Goal: Task Accomplishment & Management: Manage account settings

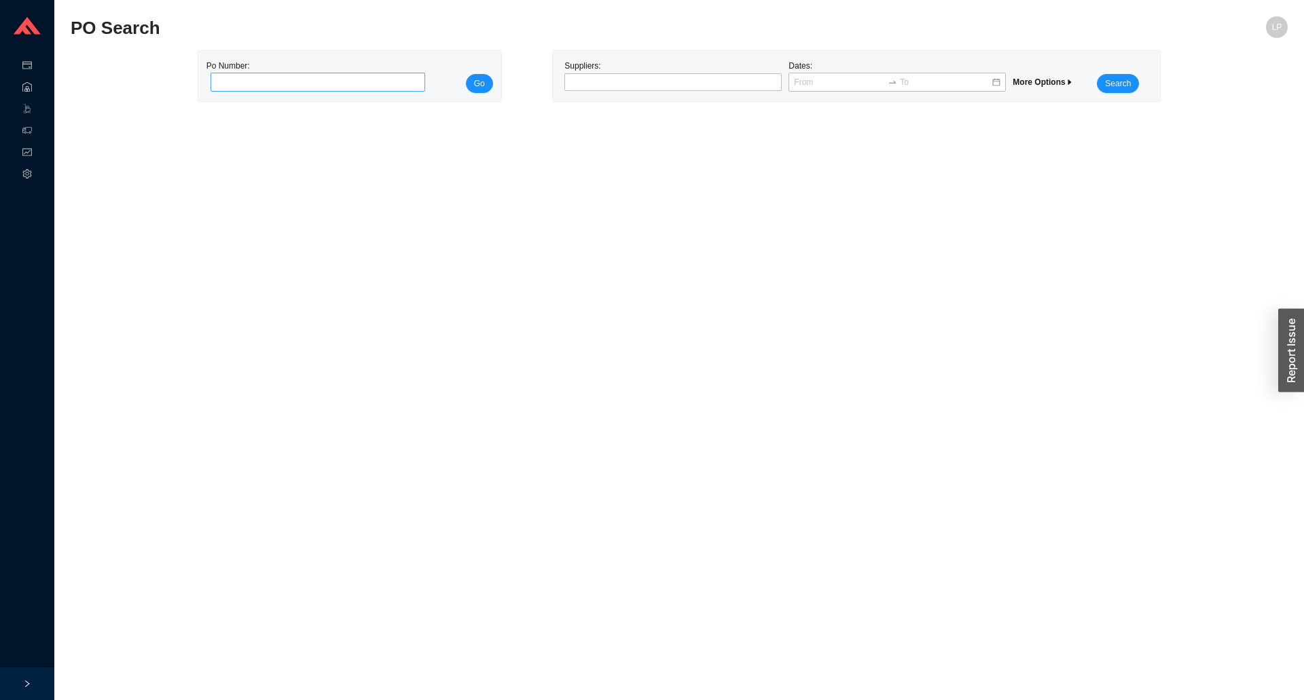
click at [309, 81] on input "tel" at bounding box center [317, 82] width 215 height 19
type input "975393"
click at [474, 79] on span "Go" at bounding box center [479, 84] width 11 height 14
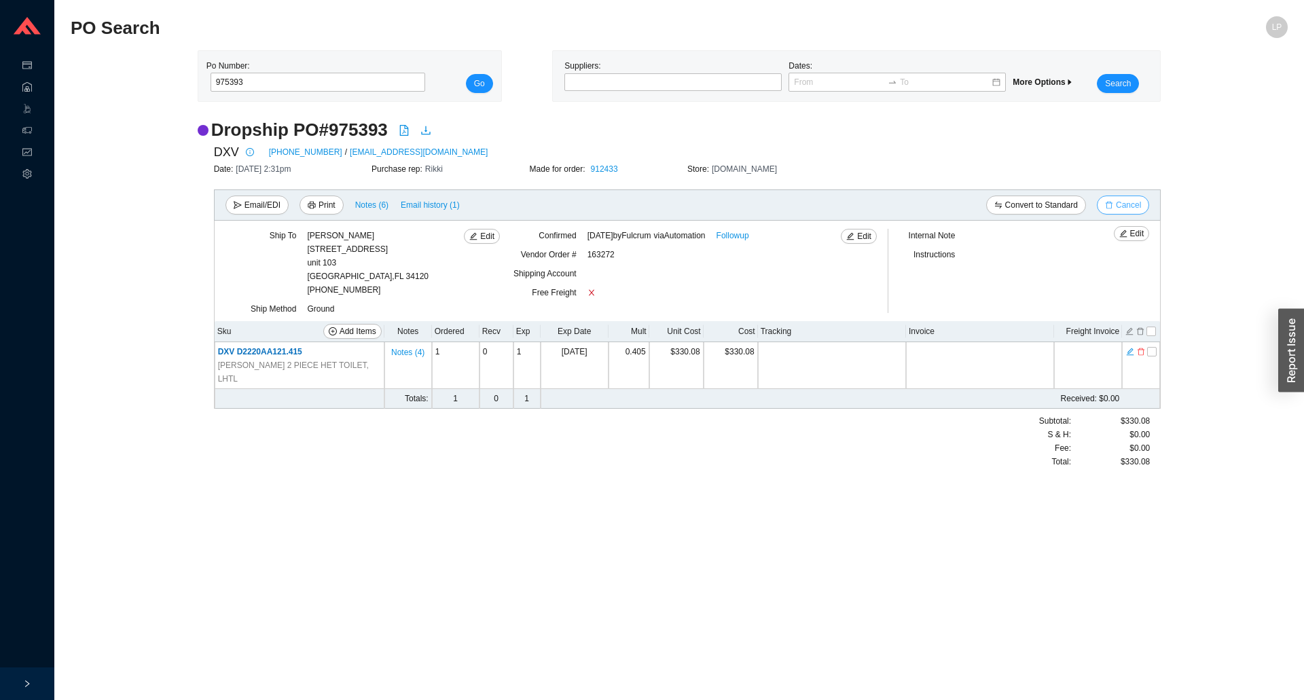
click at [1124, 204] on span "Cancel" at bounding box center [1128, 205] width 25 height 14
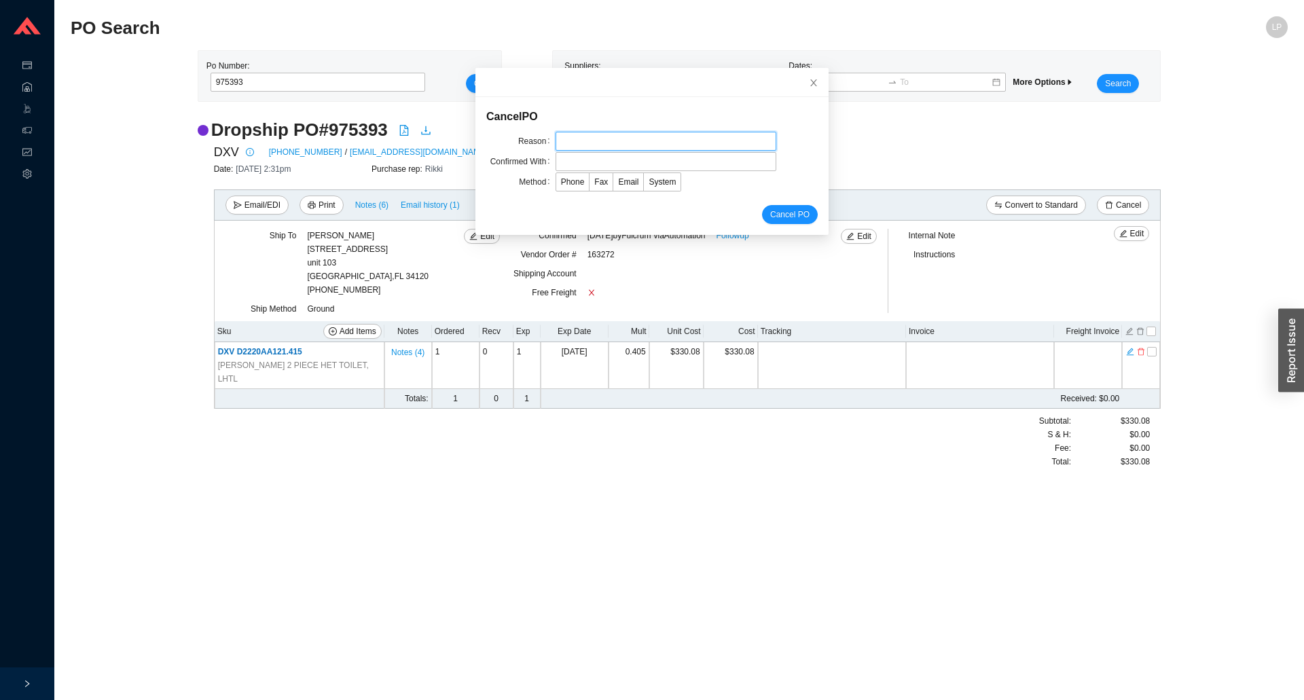
click at [621, 142] on input "text" at bounding box center [665, 141] width 221 height 19
type input "lead time"
click at [578, 164] on input "text" at bounding box center [665, 161] width 221 height 19
type input "confirmation"
click at [654, 183] on span "System" at bounding box center [661, 182] width 27 height 10
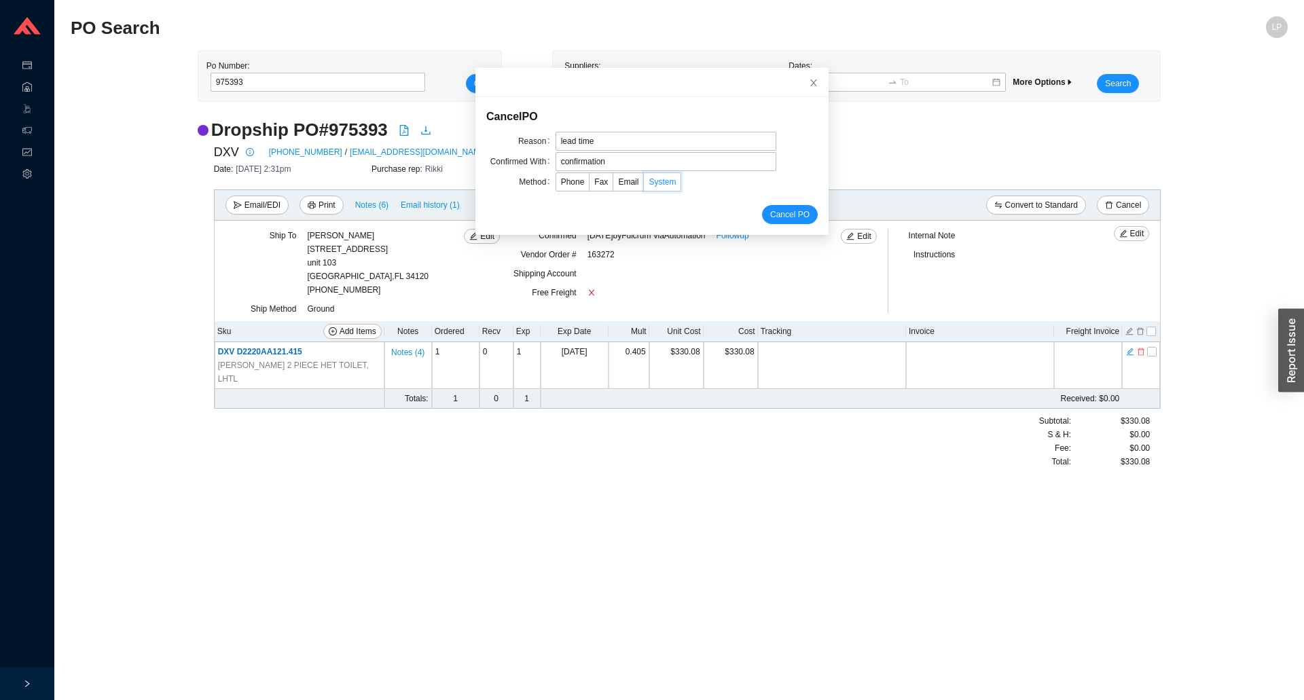
click at [644, 185] on input "System" at bounding box center [644, 185] width 0 height 0
click at [790, 213] on span "Cancel PO" at bounding box center [789, 215] width 39 height 14
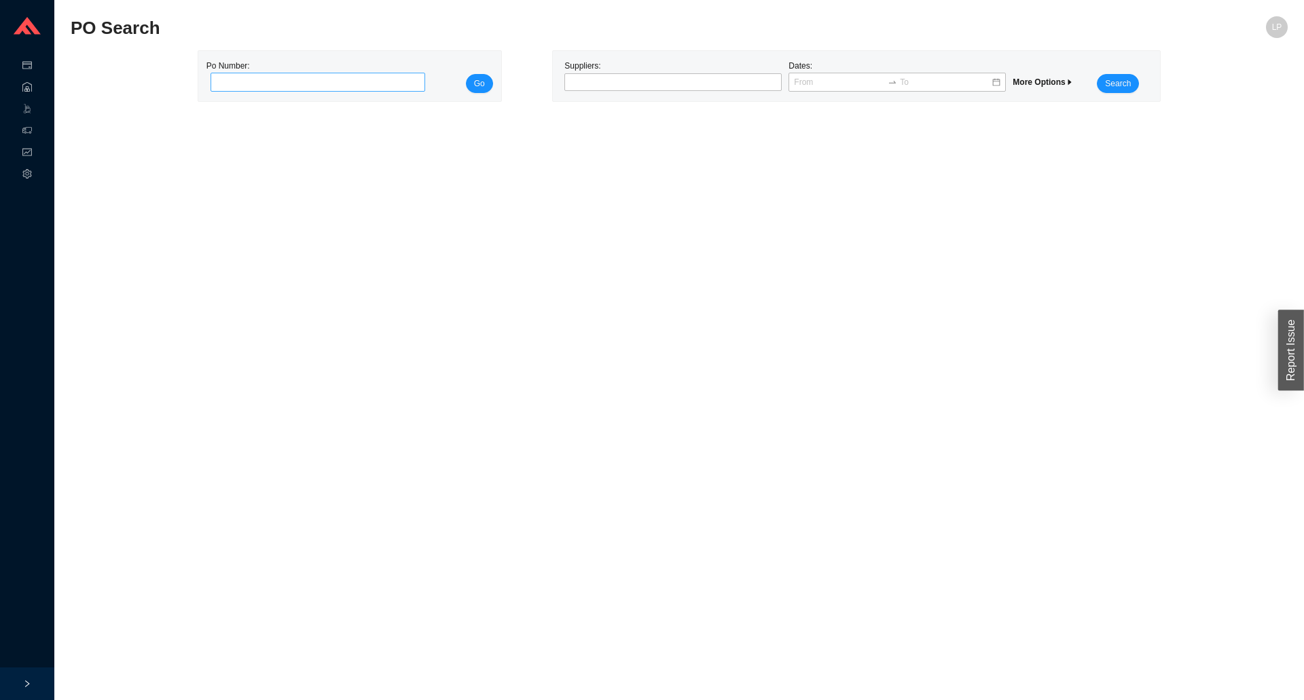
click at [273, 77] on input "tel" at bounding box center [317, 82] width 215 height 19
type input "988535"
drag, startPoint x: 475, startPoint y: 87, endPoint x: 389, endPoint y: 105, distance: 88.2
click at [476, 87] on span "Go" at bounding box center [479, 84] width 11 height 14
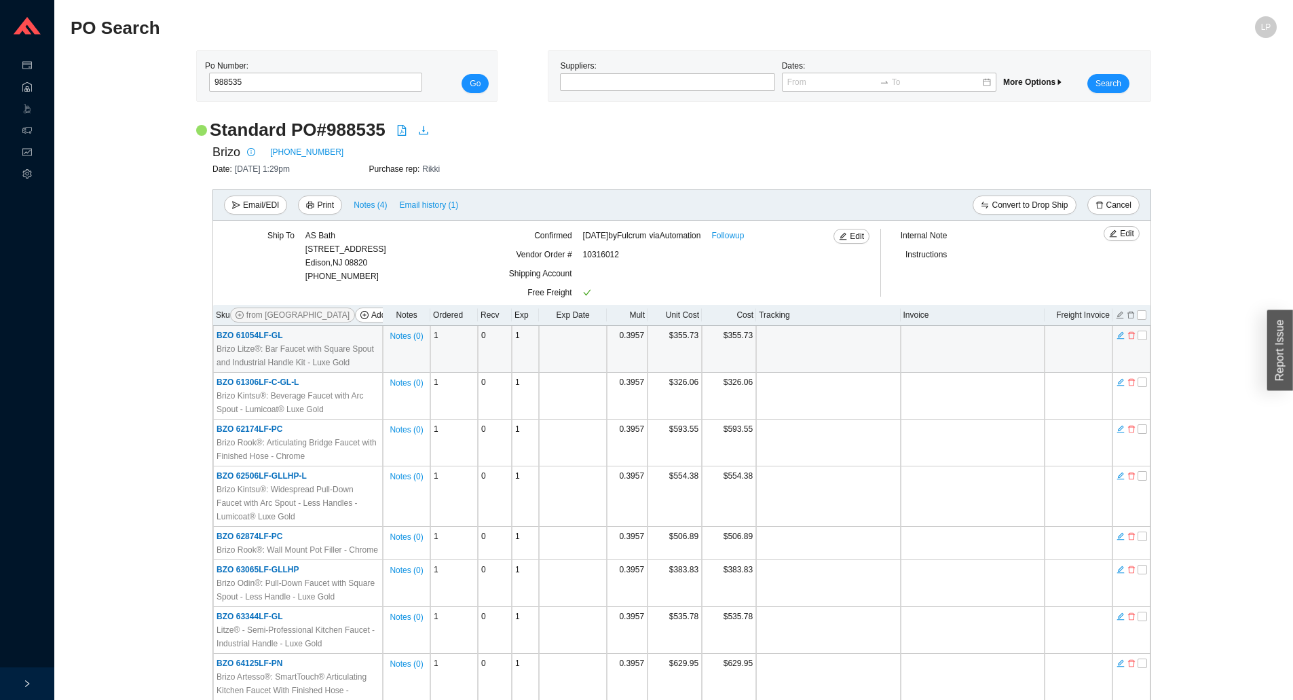
click at [827, 341] on td at bounding box center [828, 349] width 144 height 47
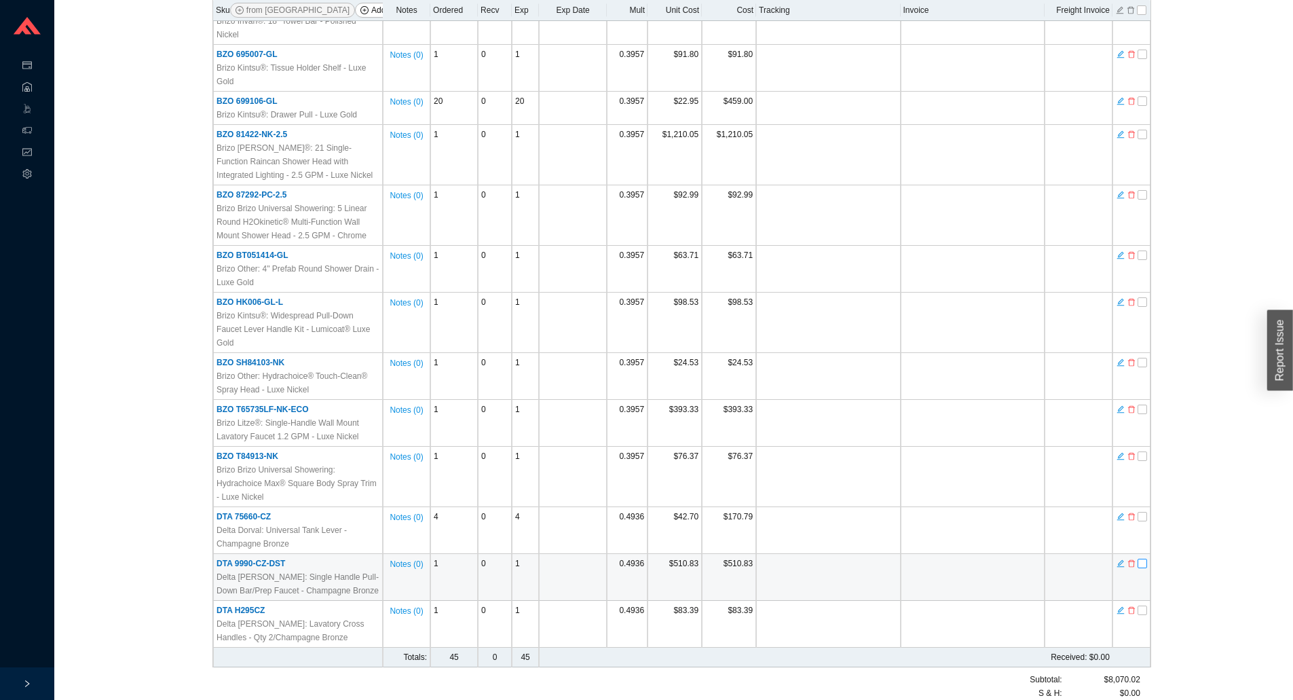
click at [1145, 559] on input "checkbox" at bounding box center [1143, 564] width 10 height 10
checkbox input "true"
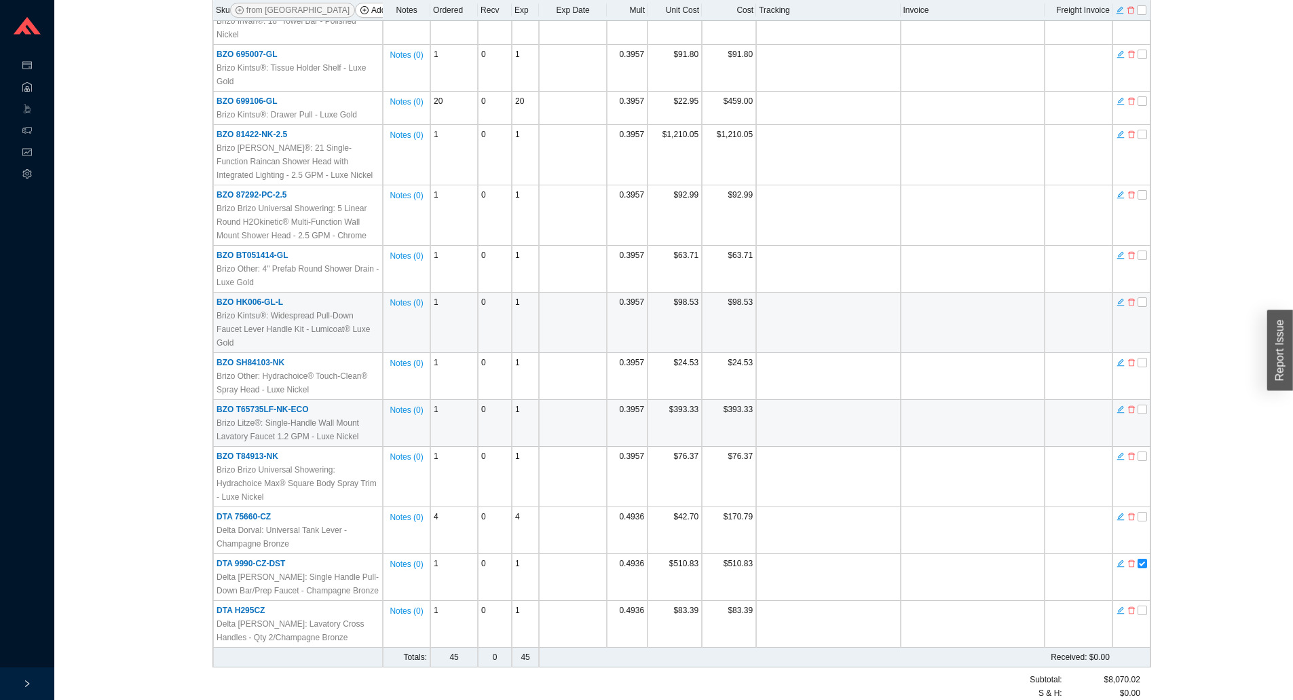
click at [811, 325] on td at bounding box center [828, 323] width 144 height 60
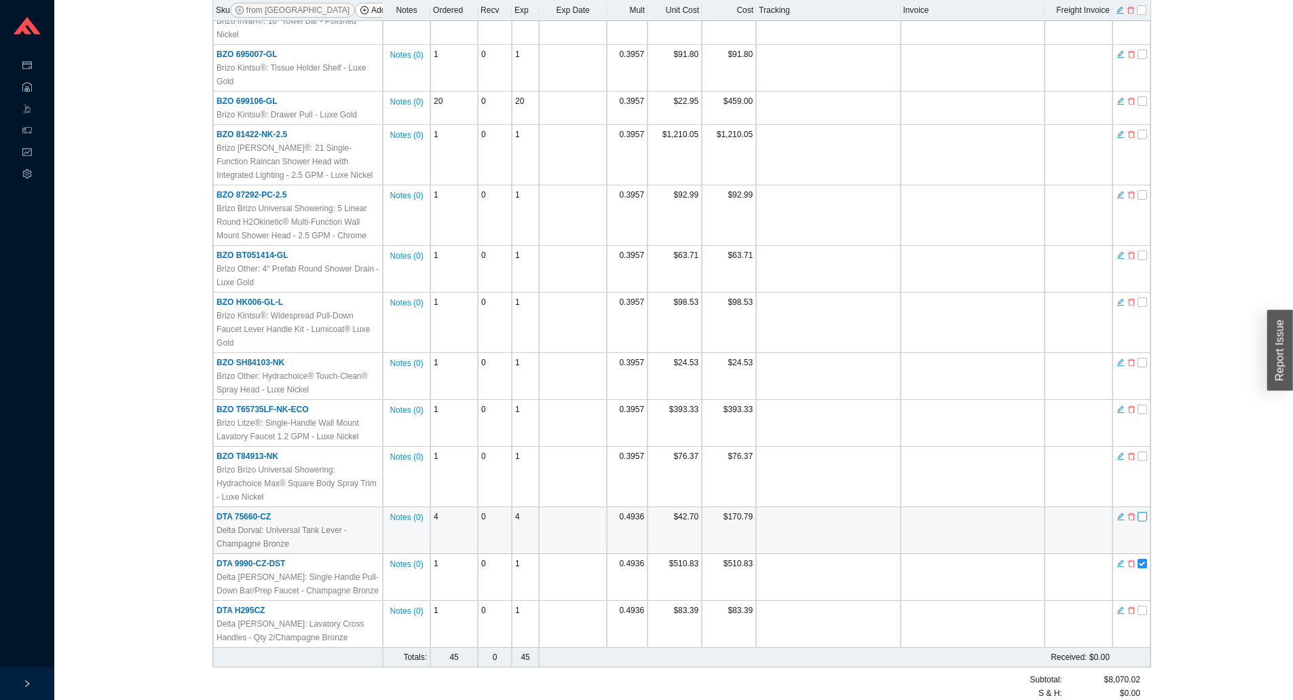
click at [1145, 512] on input "checkbox" at bounding box center [1143, 517] width 10 height 10
checkbox input "true"
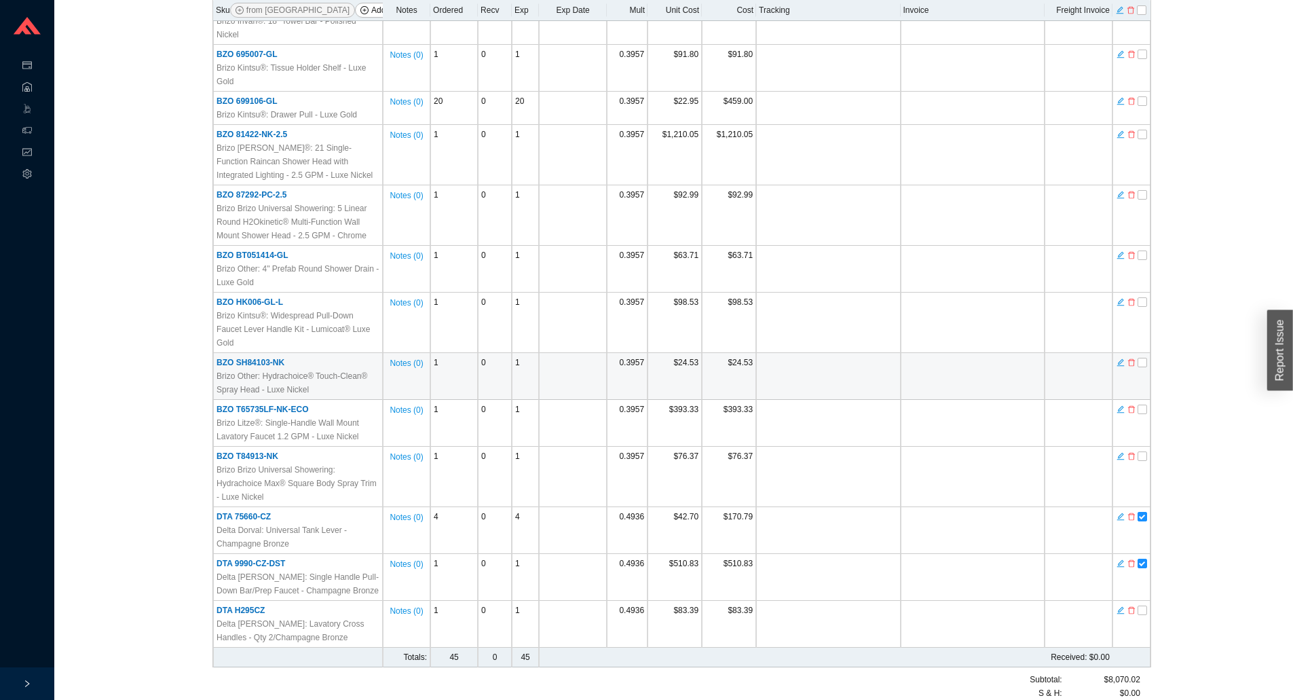
click at [974, 358] on td at bounding box center [973, 376] width 144 height 47
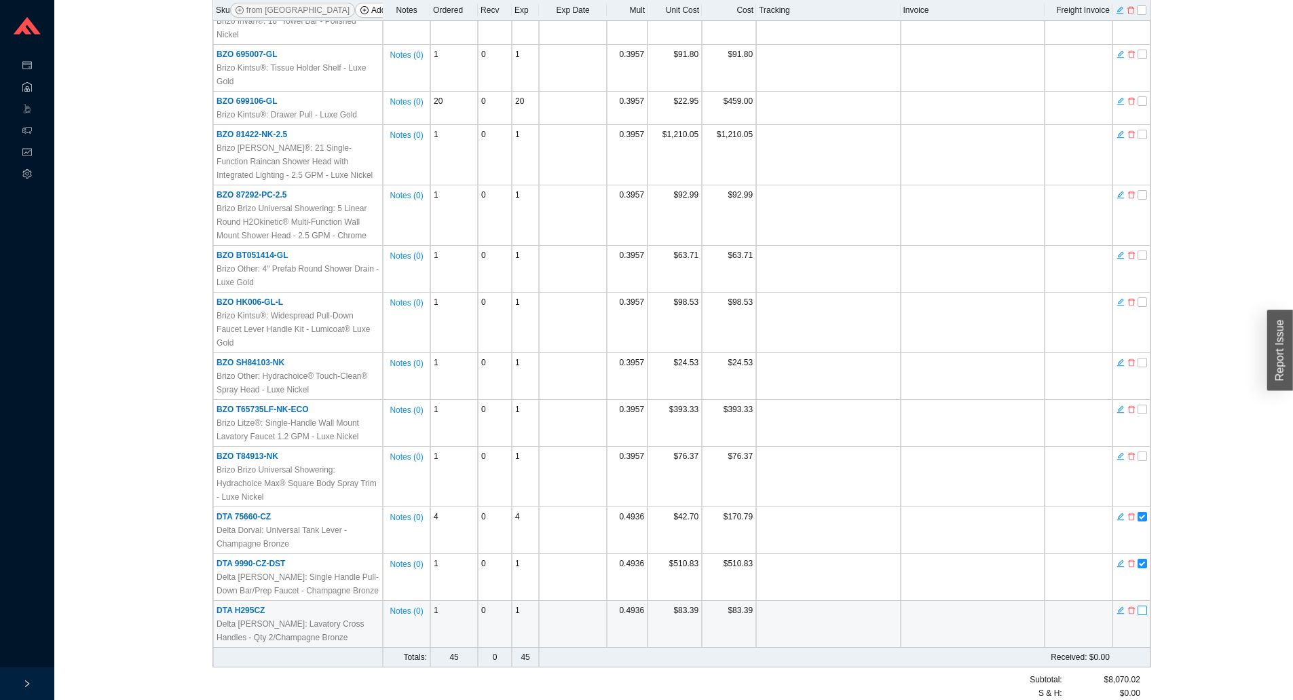
click at [1138, 606] on input "checkbox" at bounding box center [1143, 611] width 10 height 10
checkbox input "true"
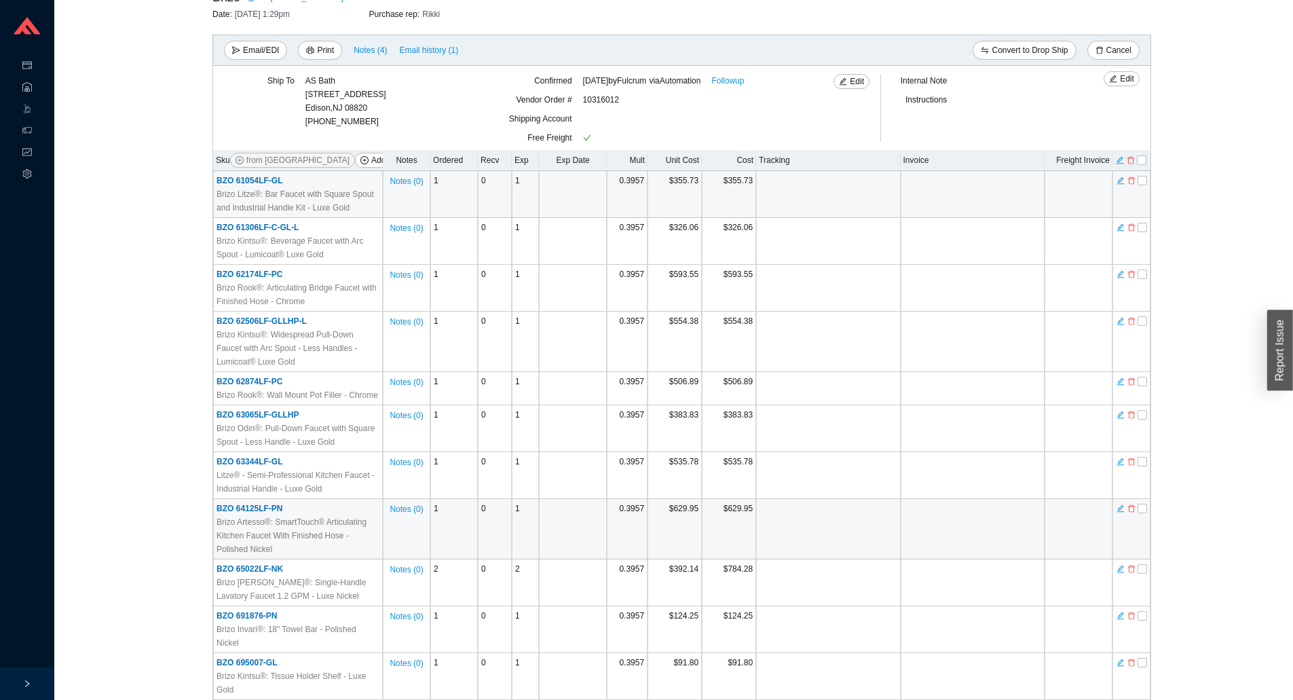
scroll to position [0, 0]
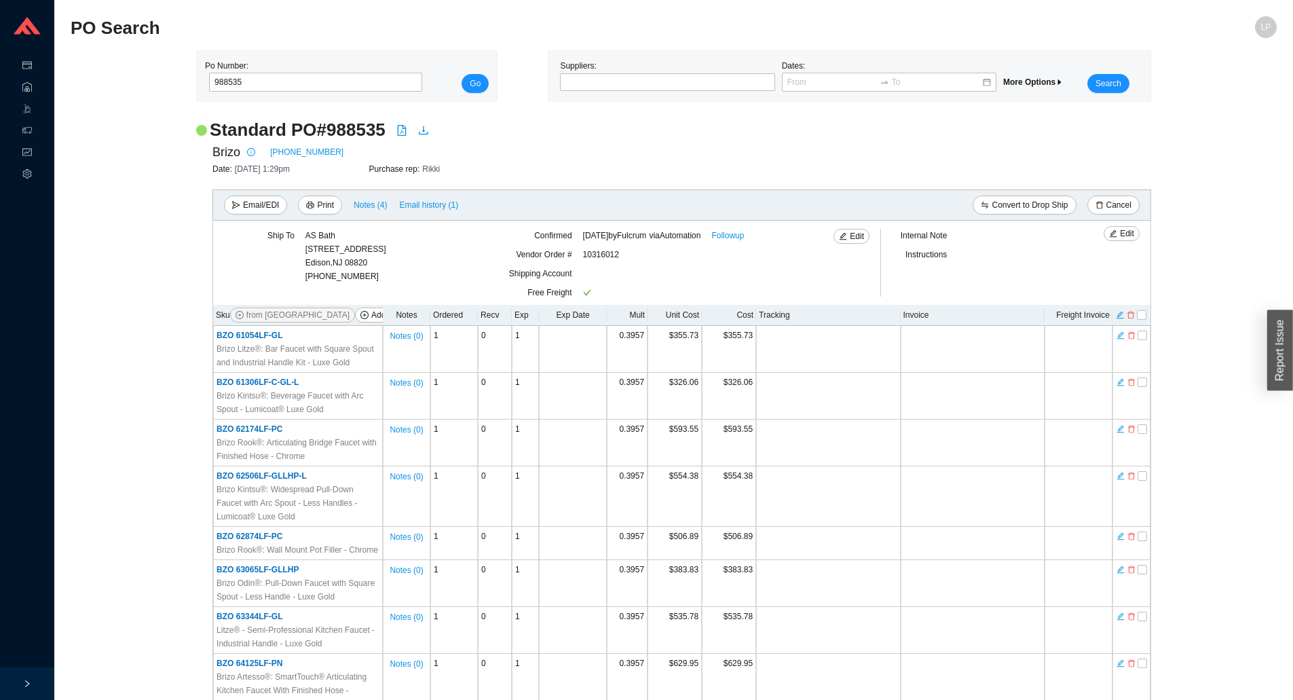
click at [1130, 321] on th at bounding box center [1132, 315] width 38 height 21
click at [1133, 318] on icon "delete" at bounding box center [1131, 315] width 8 height 10
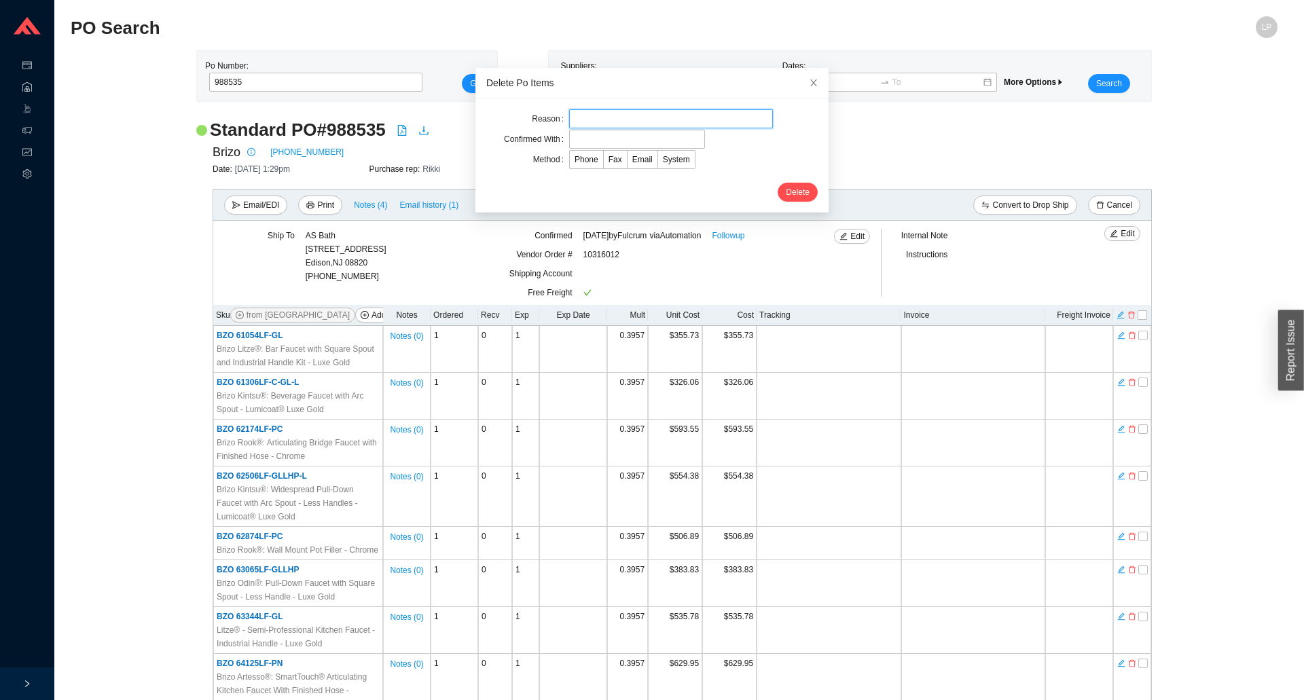
drag, startPoint x: 661, startPoint y: 119, endPoint x: 667, endPoint y: 124, distance: 7.2
click at [661, 119] on input "text" at bounding box center [671, 118] width 204 height 19
type input "cancellation"
click at [619, 141] on input "text" at bounding box center [637, 139] width 136 height 19
click at [589, 141] on input "confirmation" at bounding box center [637, 139] width 136 height 19
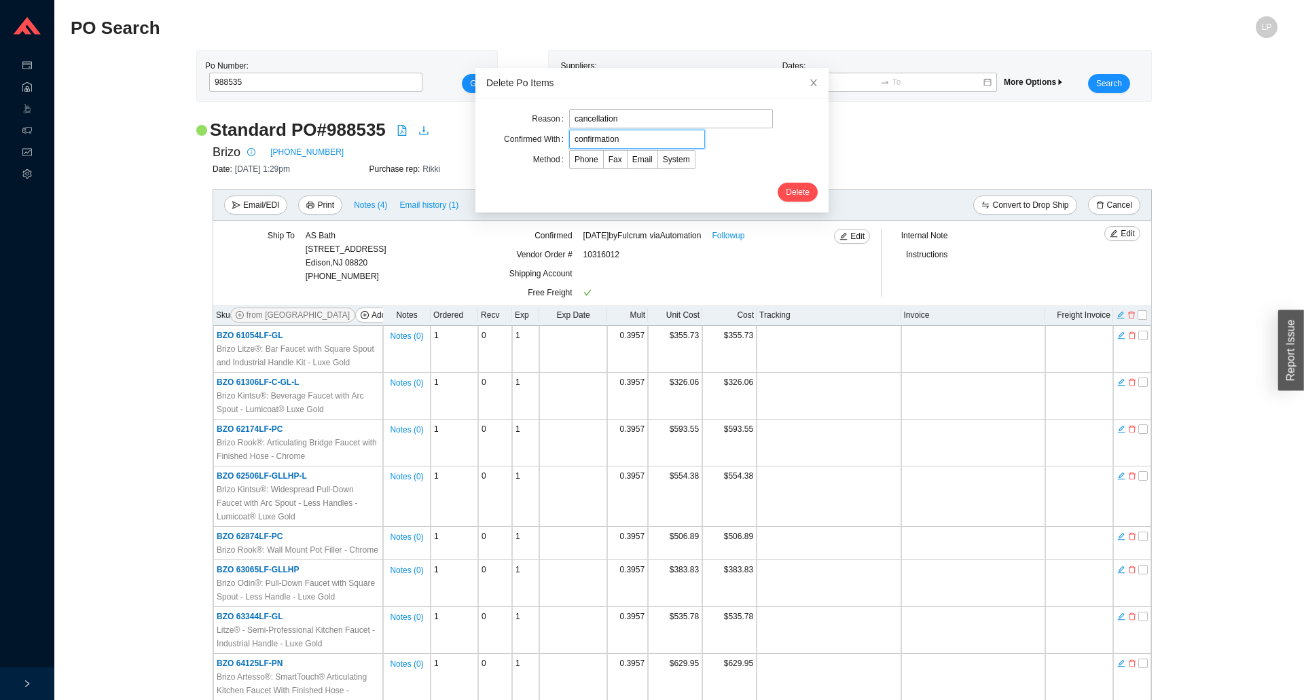
click at [589, 141] on input "confirmation" at bounding box center [637, 139] width 136 height 19
type input "[PERSON_NAME]"
click at [531, 196] on div "Delete" at bounding box center [651, 192] width 331 height 19
click at [632, 159] on span "Email" at bounding box center [642, 160] width 20 height 10
click at [627, 162] on input "Email" at bounding box center [627, 162] width 0 height 0
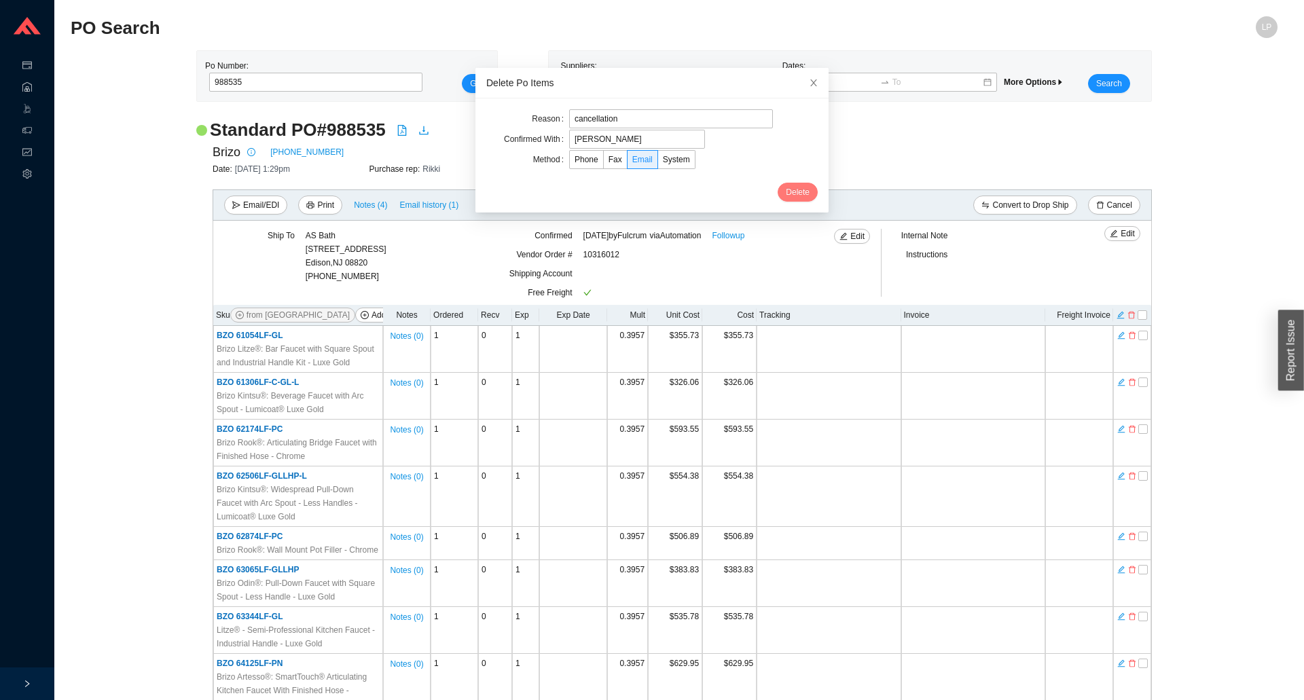
click at [784, 185] on button "Delete" at bounding box center [797, 192] width 40 height 19
